Goal: Task Accomplishment & Management: Manage account settings

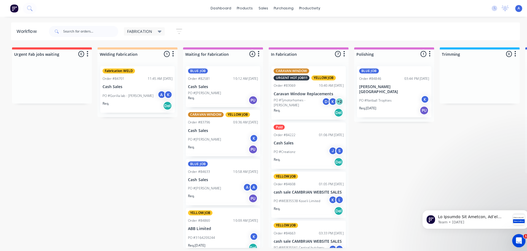
scroll to position [150, 0]
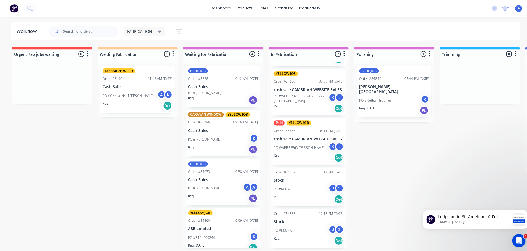
click at [144, 31] on span "FABRICATION" at bounding box center [138, 31] width 25 height 6
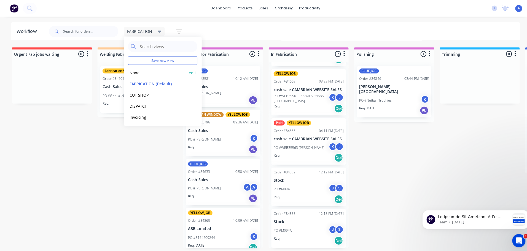
click at [150, 73] on button "None" at bounding box center [156, 72] width 59 height 6
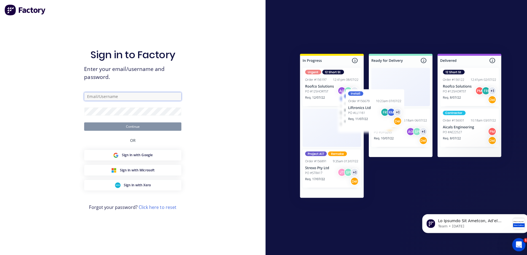
type input "[EMAIL_ADDRESS][DOMAIN_NAME]"
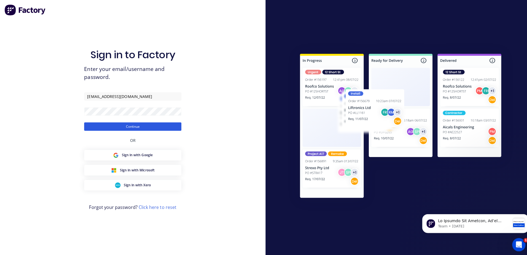
click at [157, 127] on button "Continue" at bounding box center [132, 125] width 96 height 8
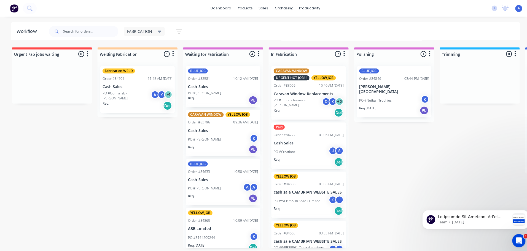
click at [152, 35] on div "FABRICATION" at bounding box center [143, 31] width 41 height 8
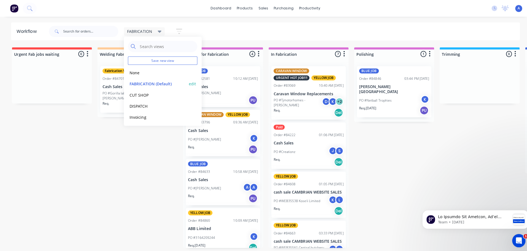
click at [155, 81] on button "FABRICATION (Default)" at bounding box center [156, 83] width 59 height 6
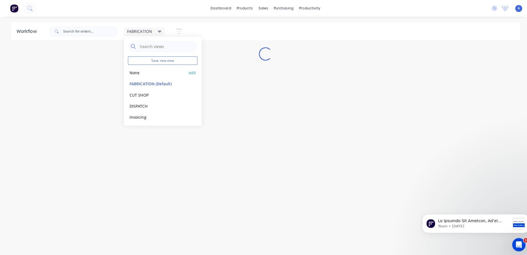
click at [147, 73] on button "None" at bounding box center [156, 72] width 59 height 6
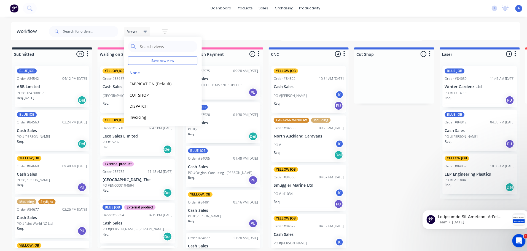
click at [379, 98] on div at bounding box center [390, 81] width 79 height 41
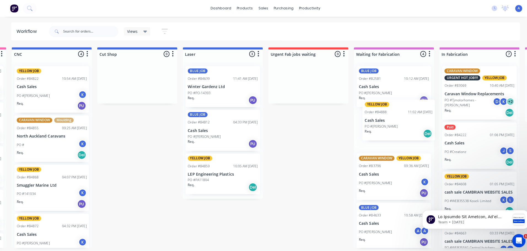
scroll to position [0, 256]
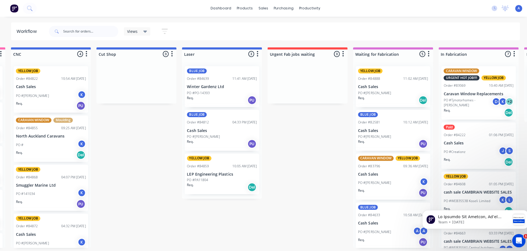
click at [387, 89] on div "YELLOW JOB Order #84888 11:02 AM [DATE] Cash Sales PO #[PERSON_NAME] Req. Del" at bounding box center [390, 86] width 74 height 41
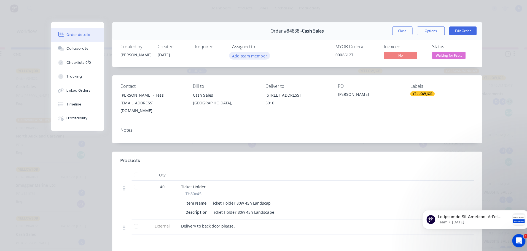
click at [244, 56] on button "Add team member" at bounding box center [247, 54] width 41 height 7
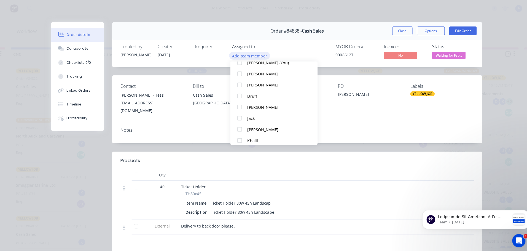
scroll to position [41, 0]
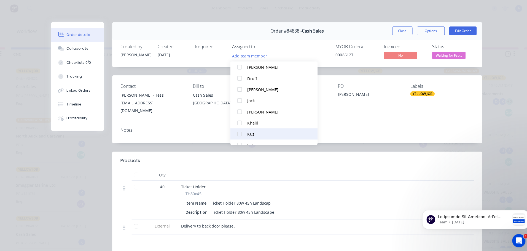
click at [237, 133] on div at bounding box center [237, 132] width 11 height 11
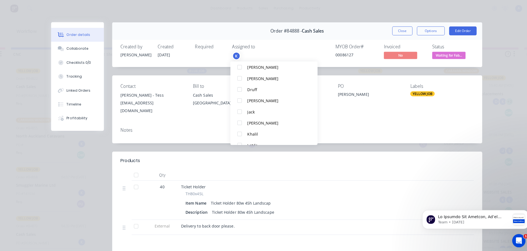
scroll to position [0, 0]
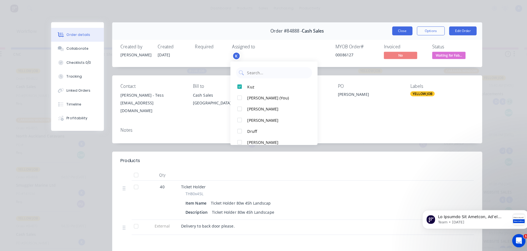
click at [399, 29] on button "Close" at bounding box center [399, 30] width 20 height 9
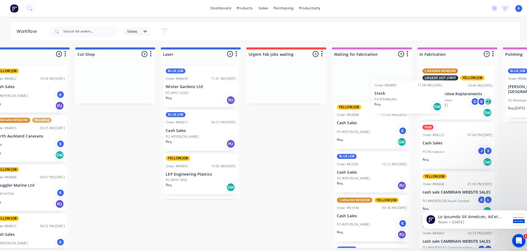
scroll to position [0, 279]
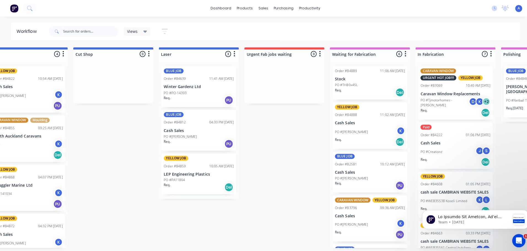
click at [366, 84] on div "PO #TH80x45L" at bounding box center [366, 84] width 69 height 5
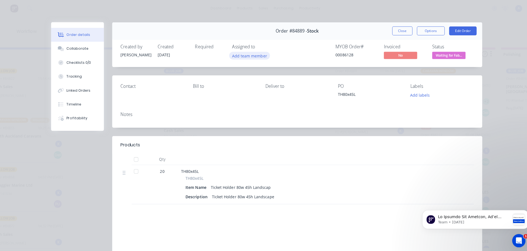
click at [245, 57] on button "Add team member" at bounding box center [247, 54] width 41 height 7
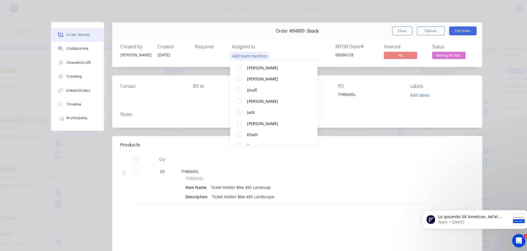
scroll to position [37, 0]
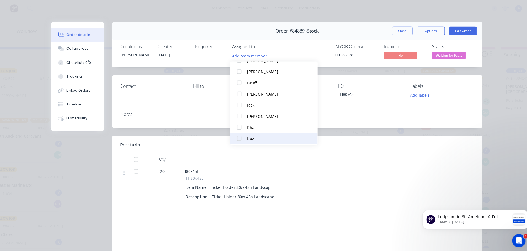
click at [238, 138] on div at bounding box center [237, 136] width 11 height 11
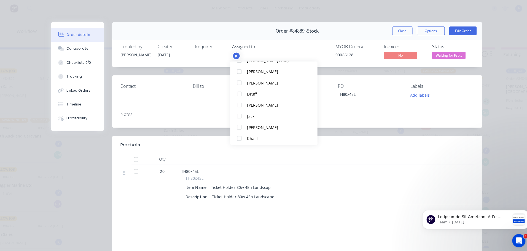
scroll to position [0, 0]
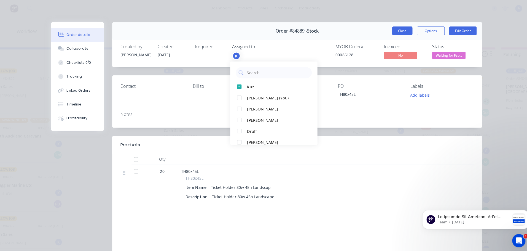
click at [395, 33] on button "Close" at bounding box center [399, 30] width 20 height 9
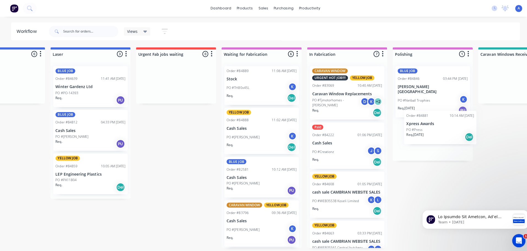
scroll to position [0, 394]
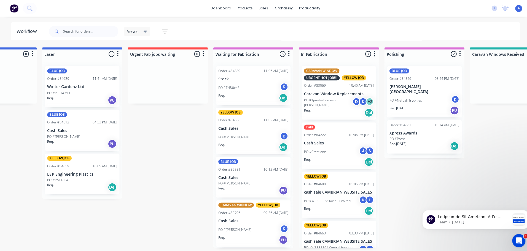
click at [416, 130] on div "Order #84881 10:14 AM [DATE] Xpress Awards PO #Press Req. [DATE] Del" at bounding box center [421, 135] width 74 height 33
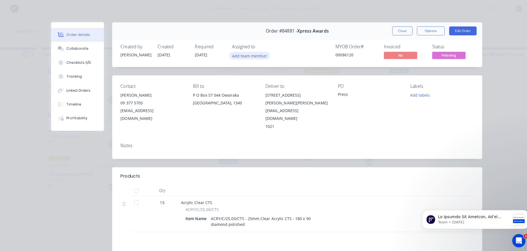
click at [250, 57] on button "Add team member" at bounding box center [247, 54] width 41 height 7
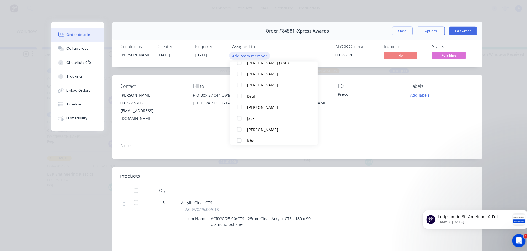
scroll to position [34, 0]
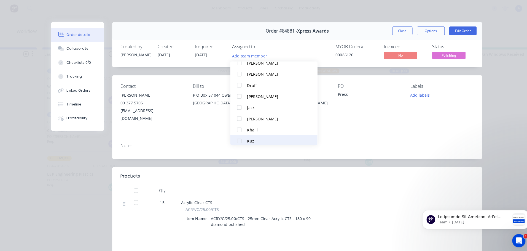
click at [239, 140] on div at bounding box center [237, 139] width 11 height 11
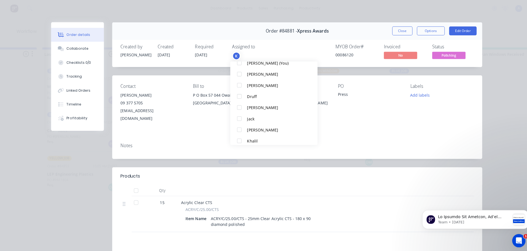
scroll to position [0, 0]
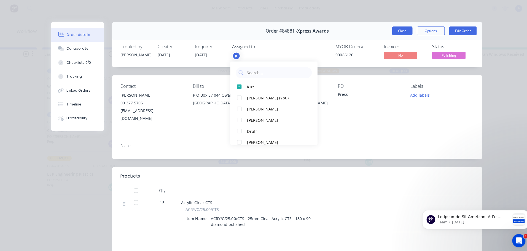
click at [394, 31] on button "Close" at bounding box center [399, 30] width 20 height 9
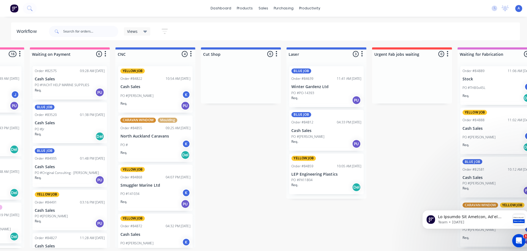
scroll to position [0, 150]
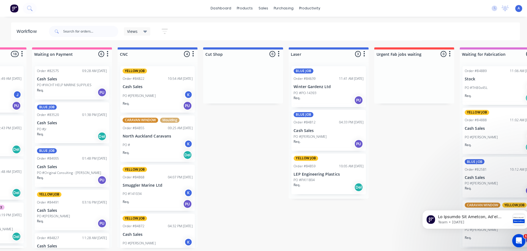
click at [143, 32] on icon at bounding box center [144, 31] width 4 height 2
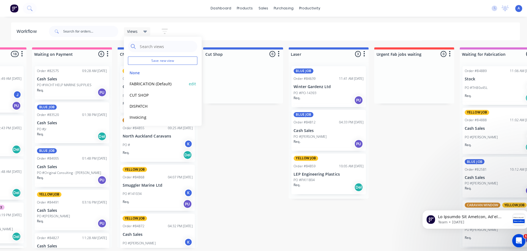
click at [168, 84] on button "FABRICATION (Default)" at bounding box center [156, 83] width 59 height 6
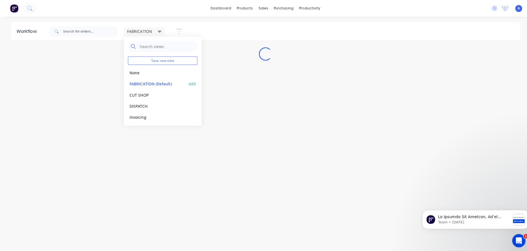
scroll to position [0, 0]
click at [150, 212] on div "Workflow FABRICATION Save new view None edit FABRICATION (Default) edit CUT SHO…" at bounding box center [263, 133] width 527 height 222
